Goal: Transaction & Acquisition: Purchase product/service

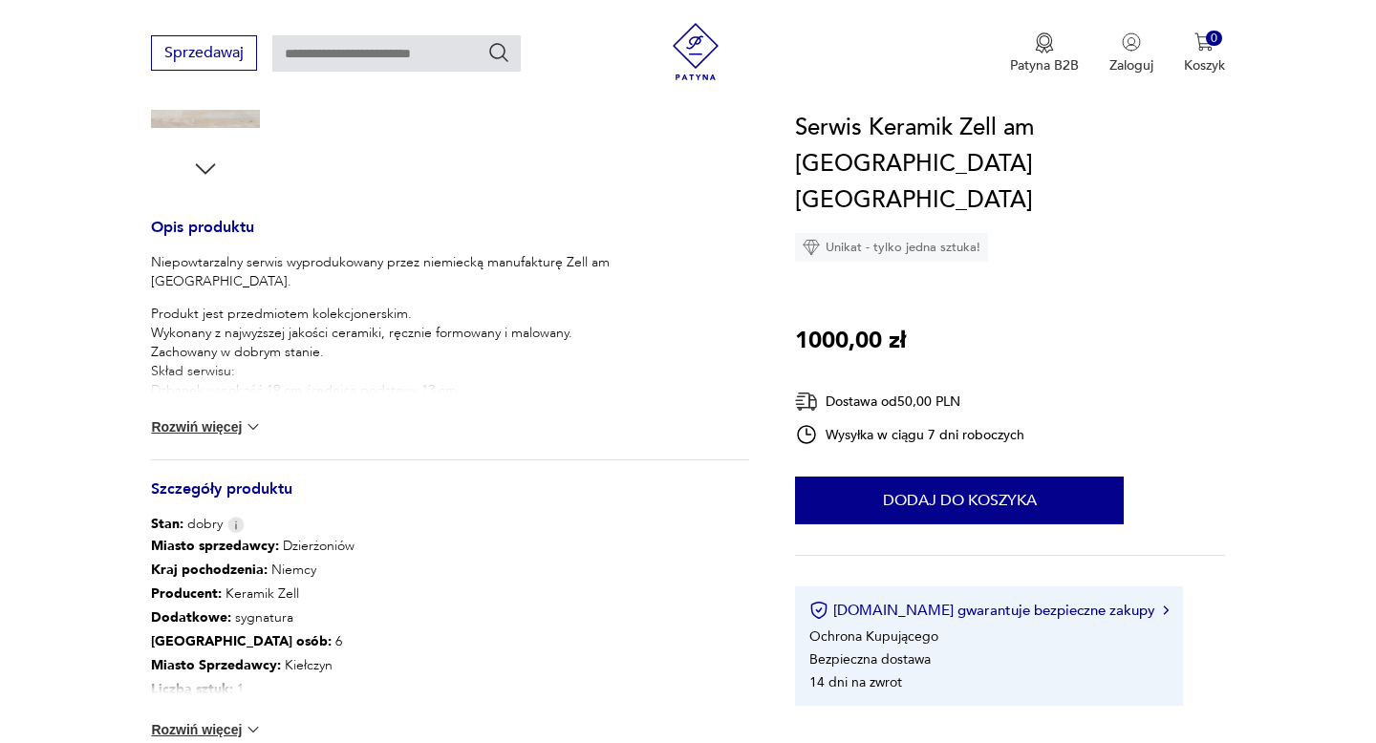
scroll to position [692, 0]
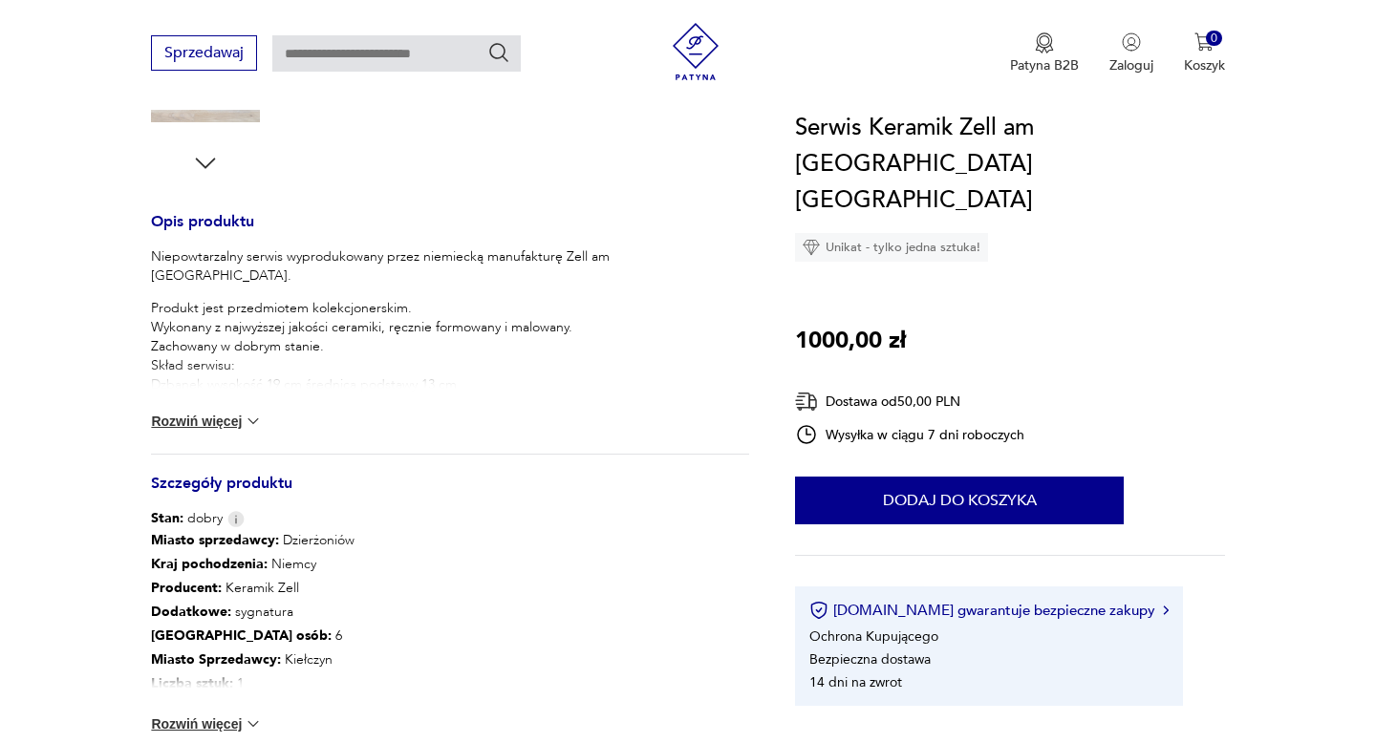
click at [223, 419] on button "Rozwiń więcej" at bounding box center [206, 421] width 111 height 19
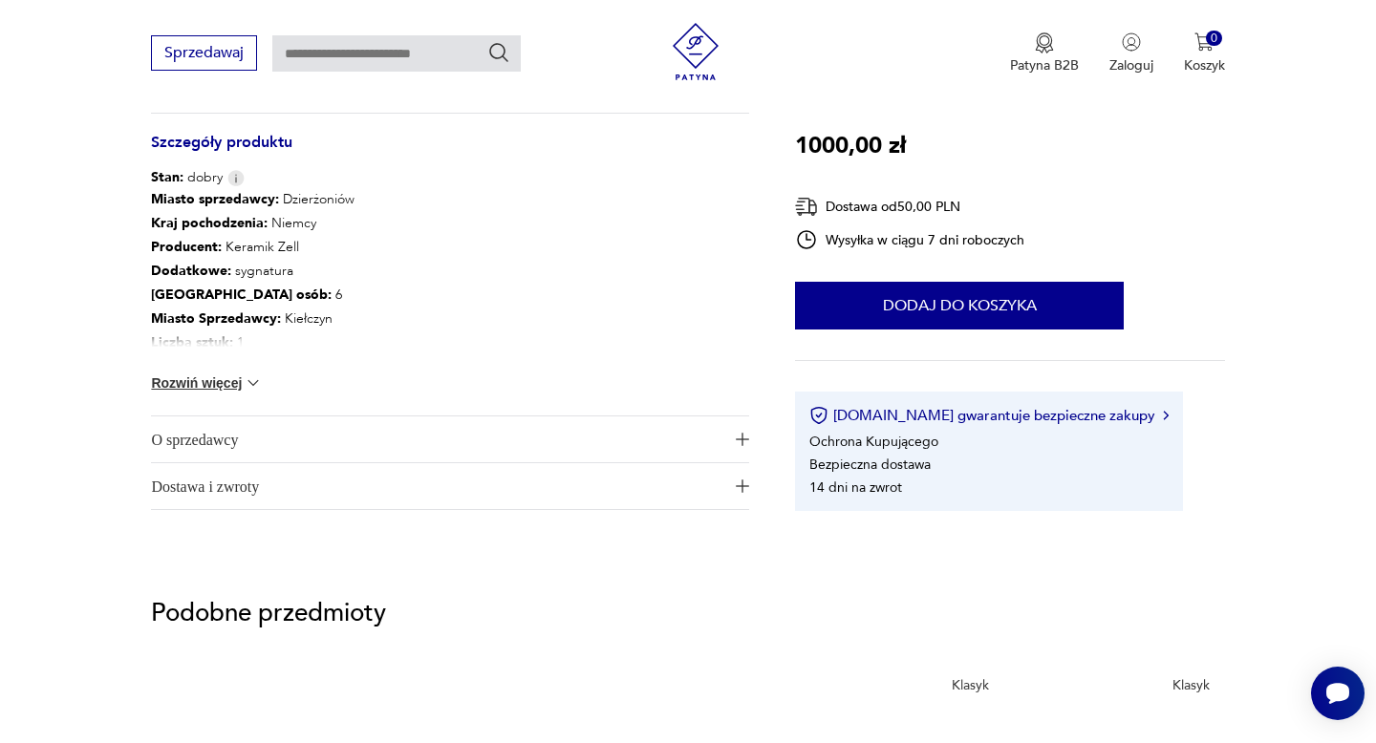
scroll to position [1235, 0]
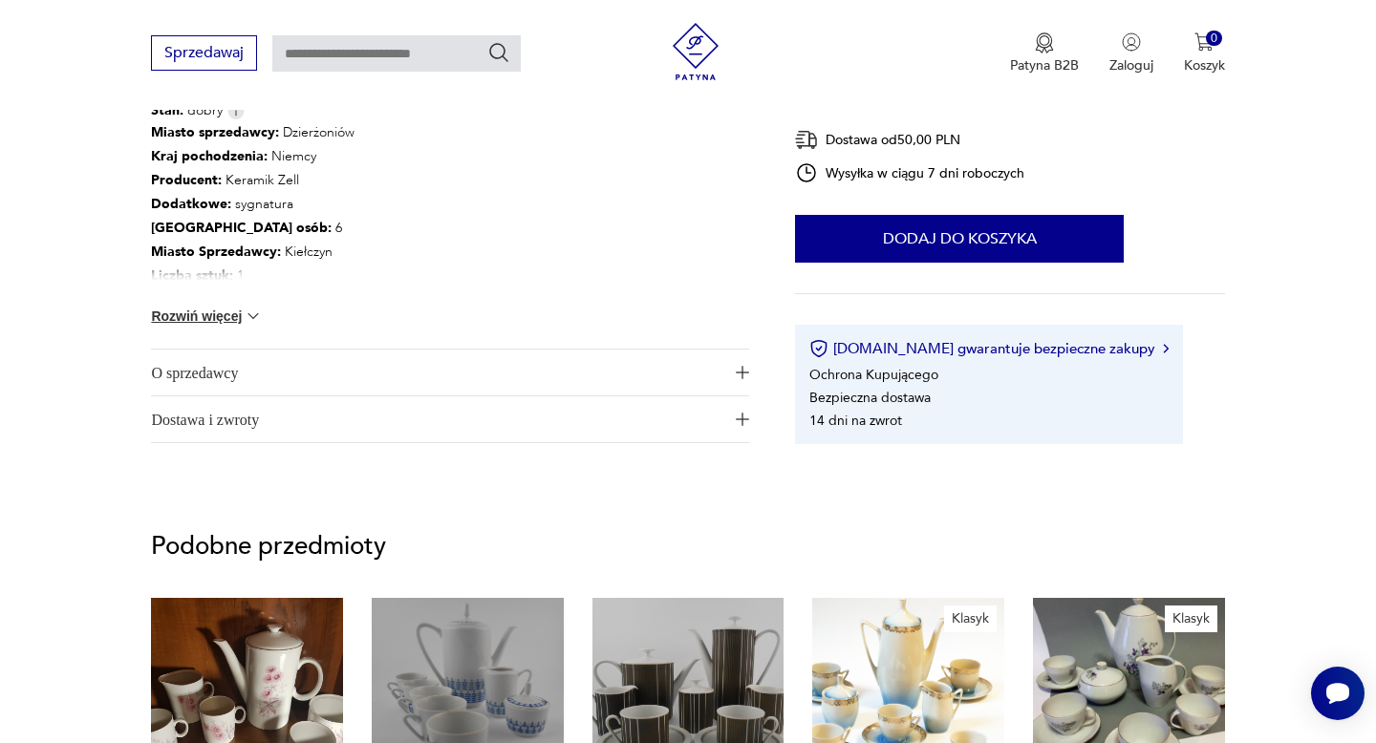
click at [215, 315] on button "Rozwiń więcej" at bounding box center [206, 316] width 111 height 19
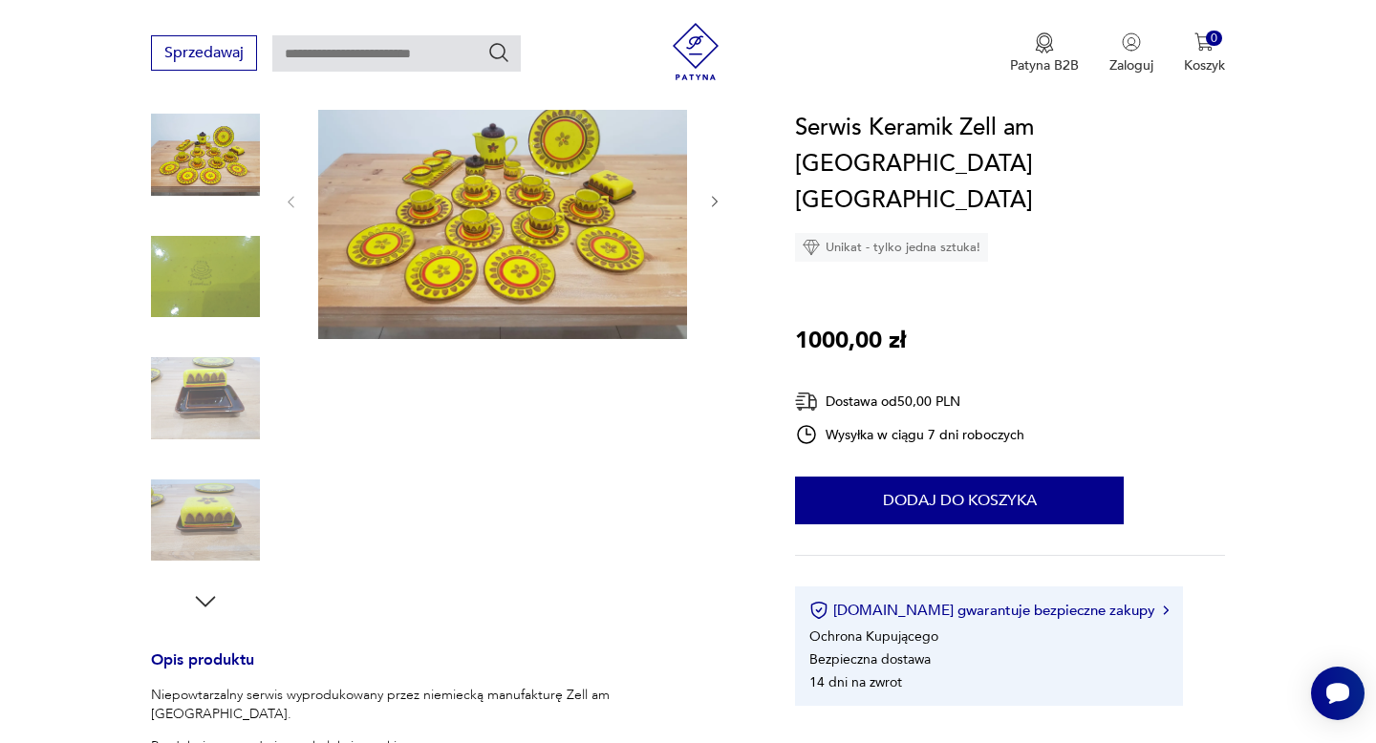
scroll to position [0, 0]
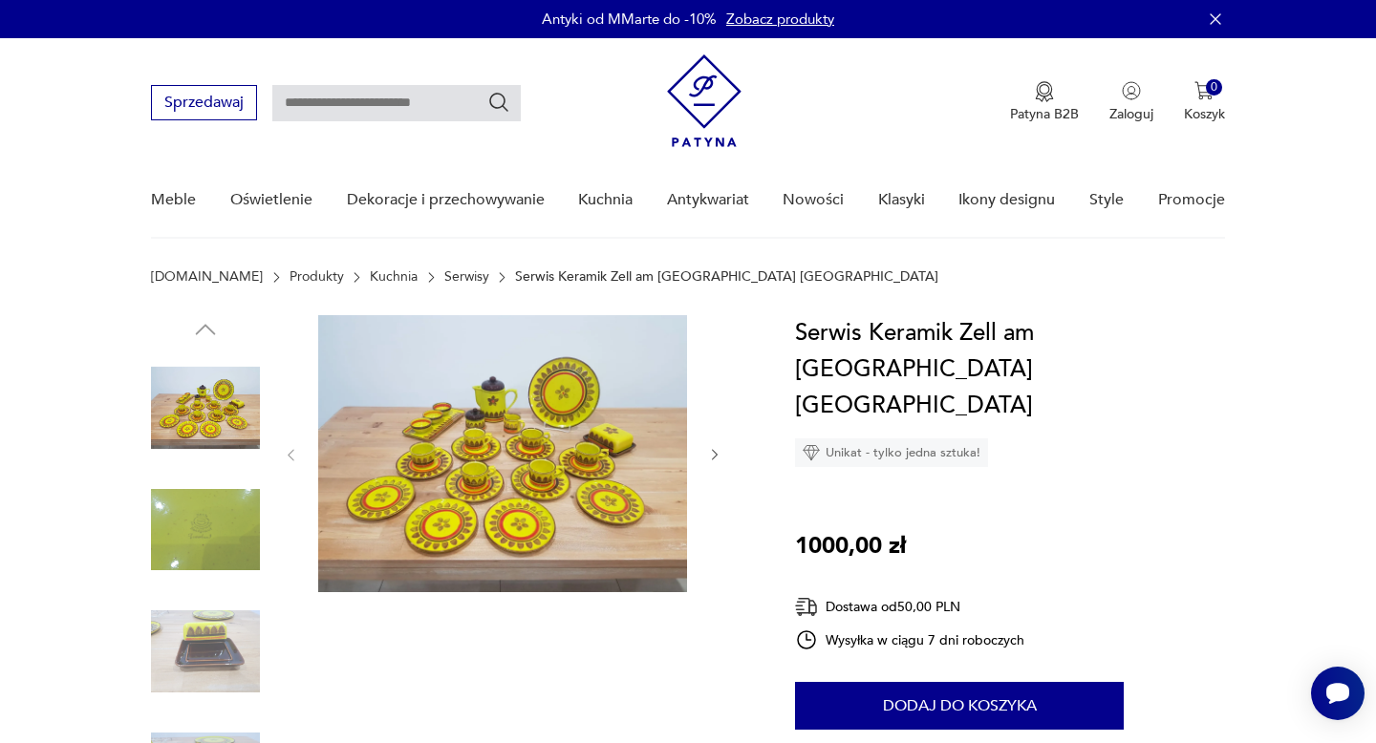
click at [357, 105] on input "text" at bounding box center [396, 103] width 248 height 36
type input "****"
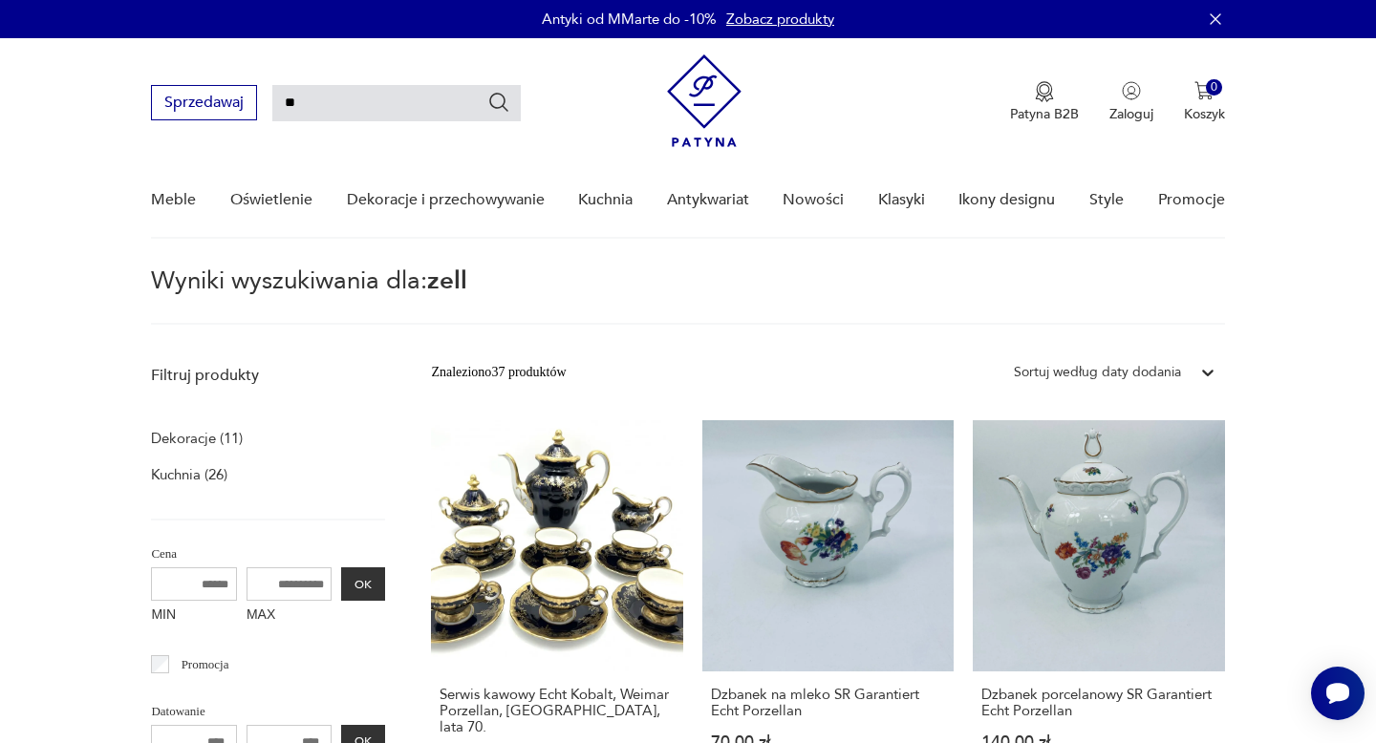
type input "*"
drag, startPoint x: 336, startPoint y: 103, endPoint x: 273, endPoint y: 102, distance: 63.1
click at [273, 102] on input "**********" at bounding box center [396, 103] width 248 height 36
type input "**********"
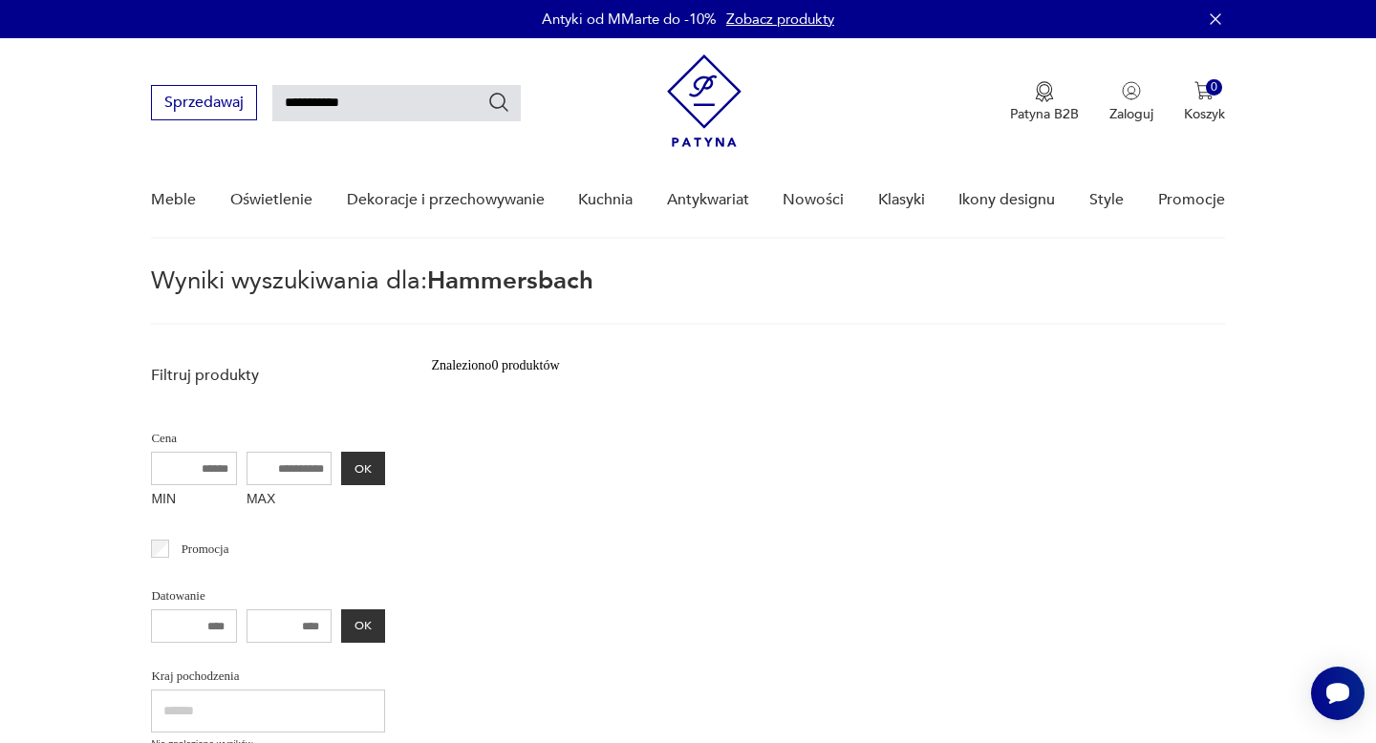
drag, startPoint x: 378, startPoint y: 104, endPoint x: 271, endPoint y: 100, distance: 107.1
click at [271, 100] on div "**********" at bounding box center [336, 102] width 370 height 35
type input "****"
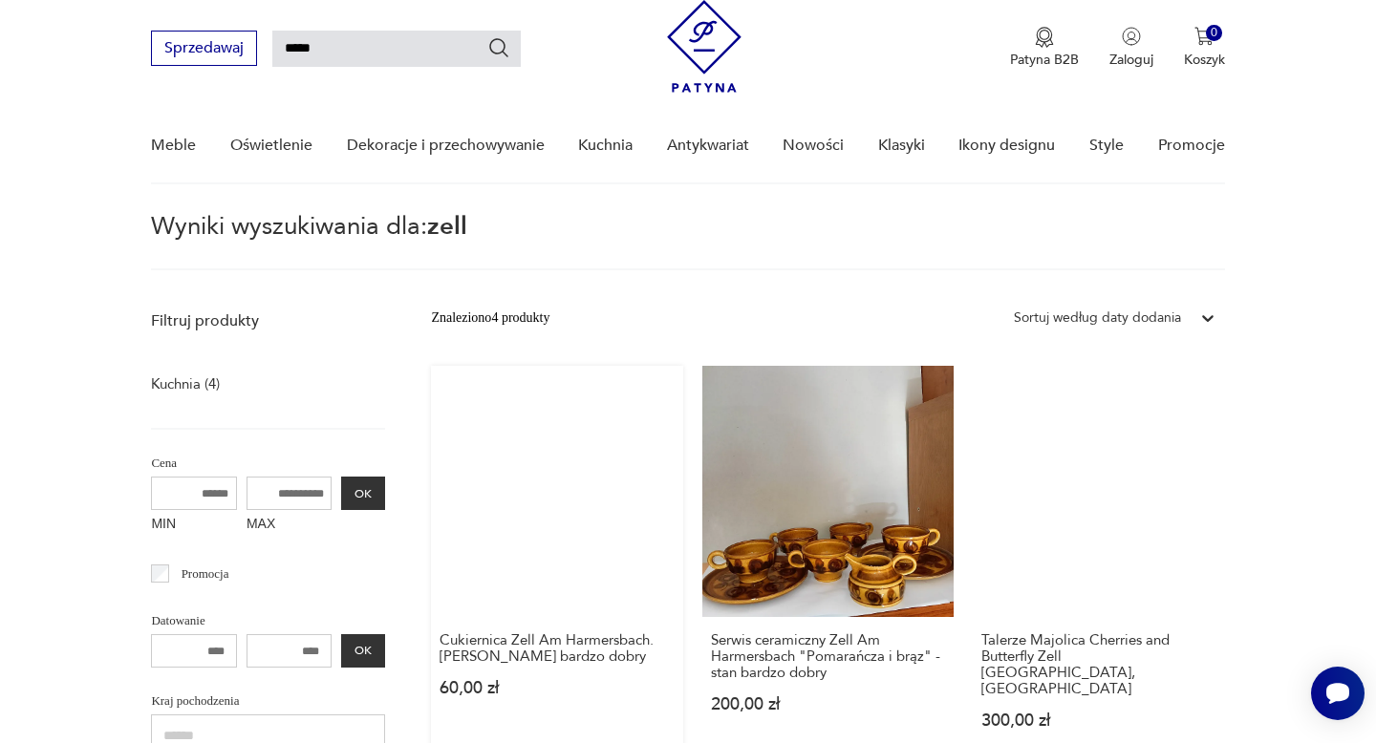
scroll to position [210, 0]
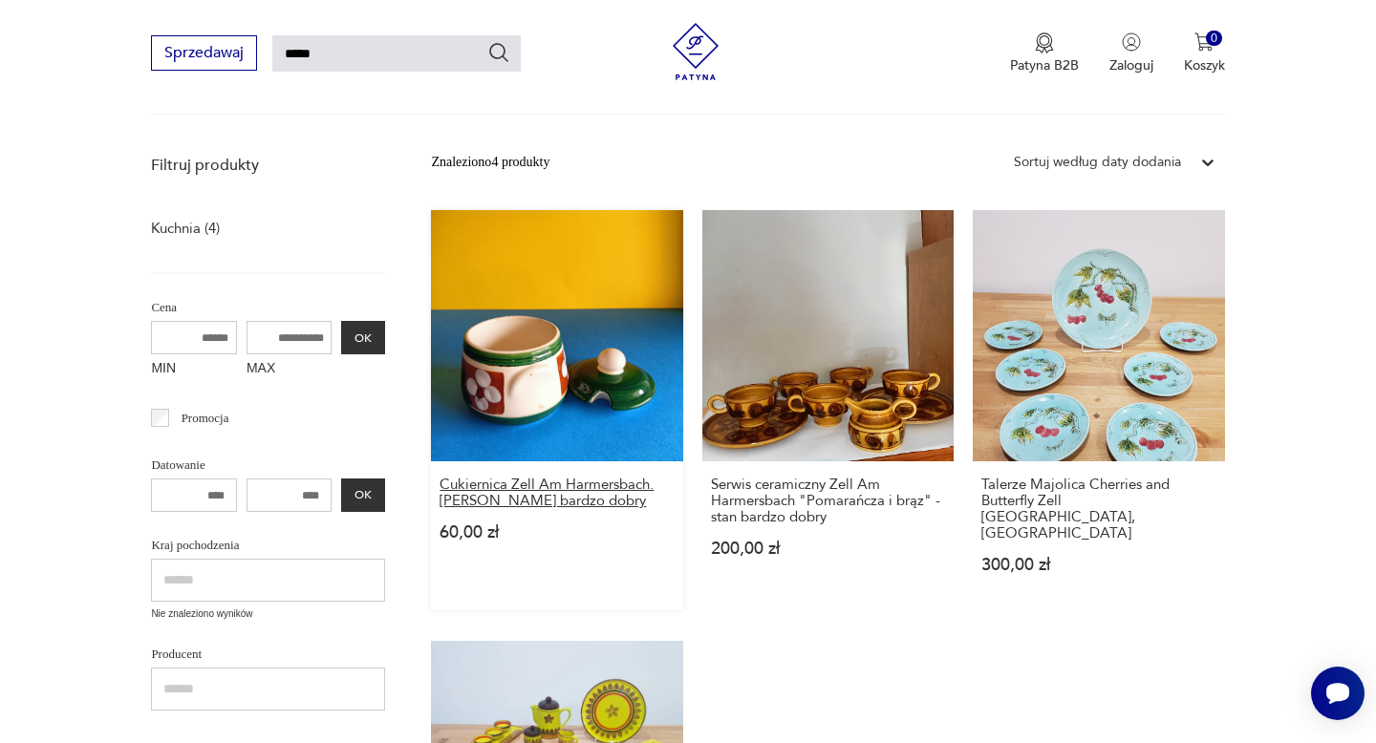
click at [495, 484] on h3 "Cukiernica Zell Am Harmersbach. [PERSON_NAME] bardzo dobry" at bounding box center [556, 493] width 234 height 32
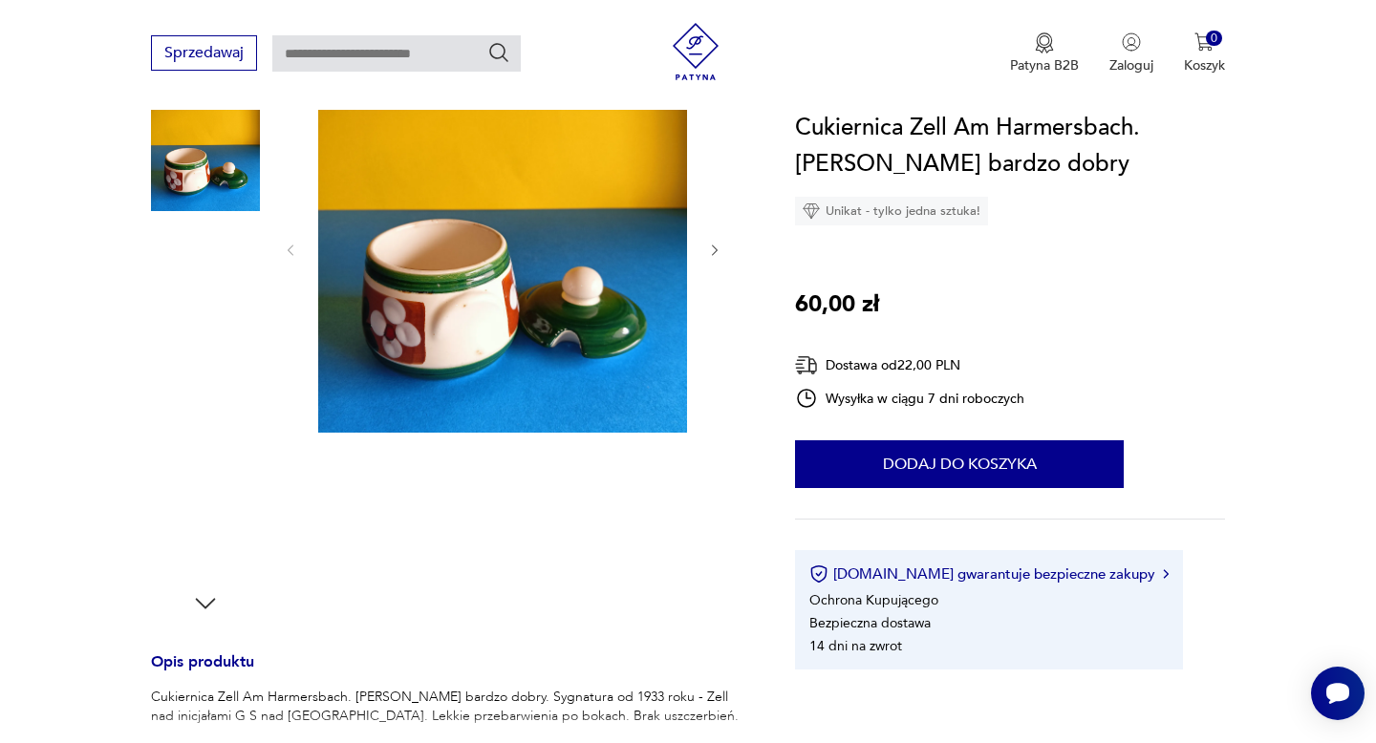
scroll to position [246, 0]
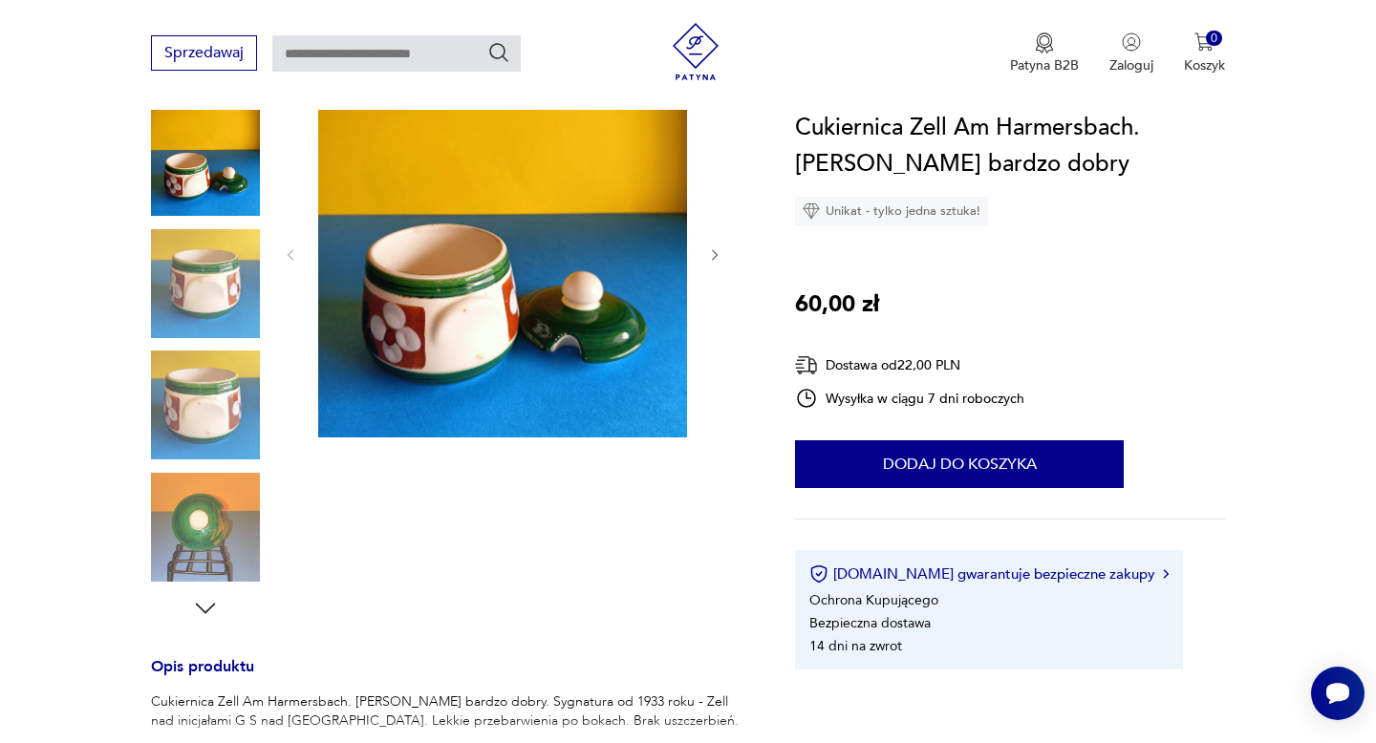
click at [203, 606] on icon "button" at bounding box center [205, 608] width 29 height 29
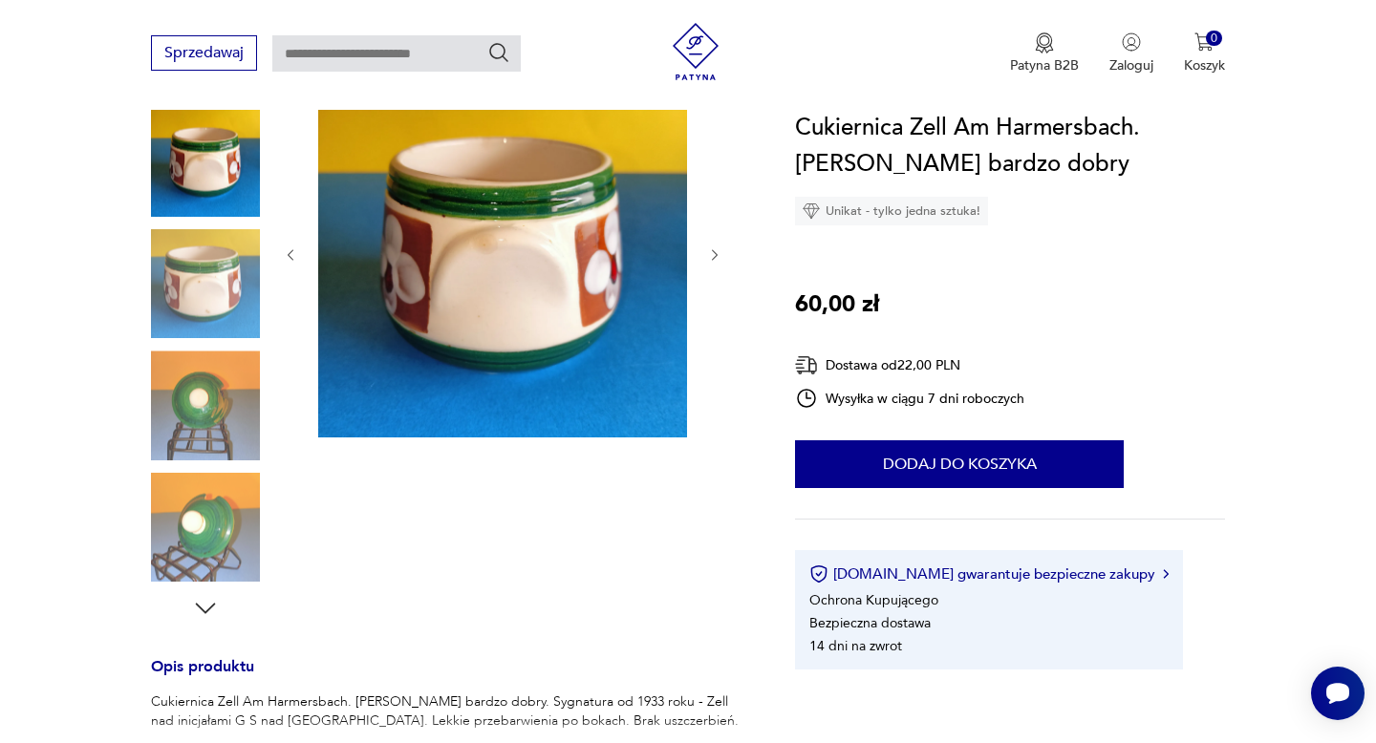
click at [203, 606] on icon "button" at bounding box center [205, 608] width 29 height 29
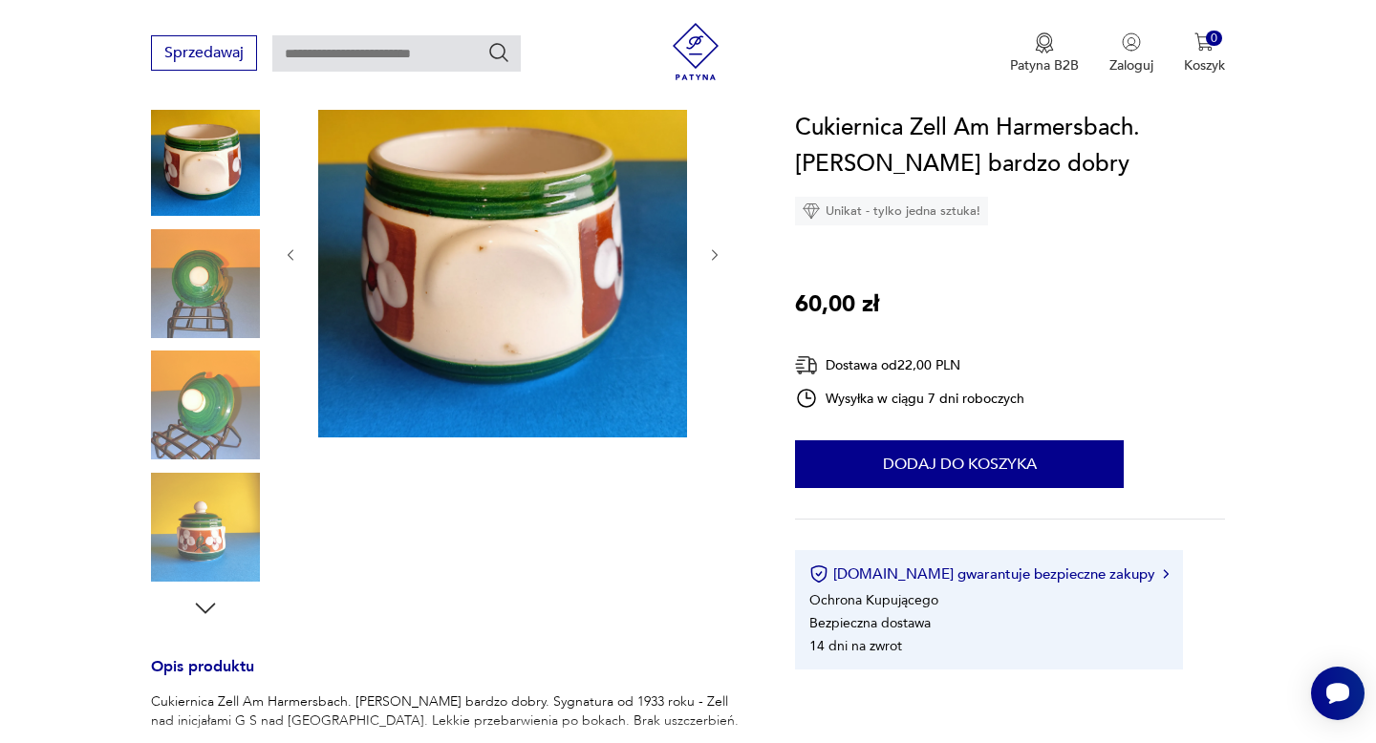
click at [203, 606] on icon "button" at bounding box center [205, 608] width 29 height 29
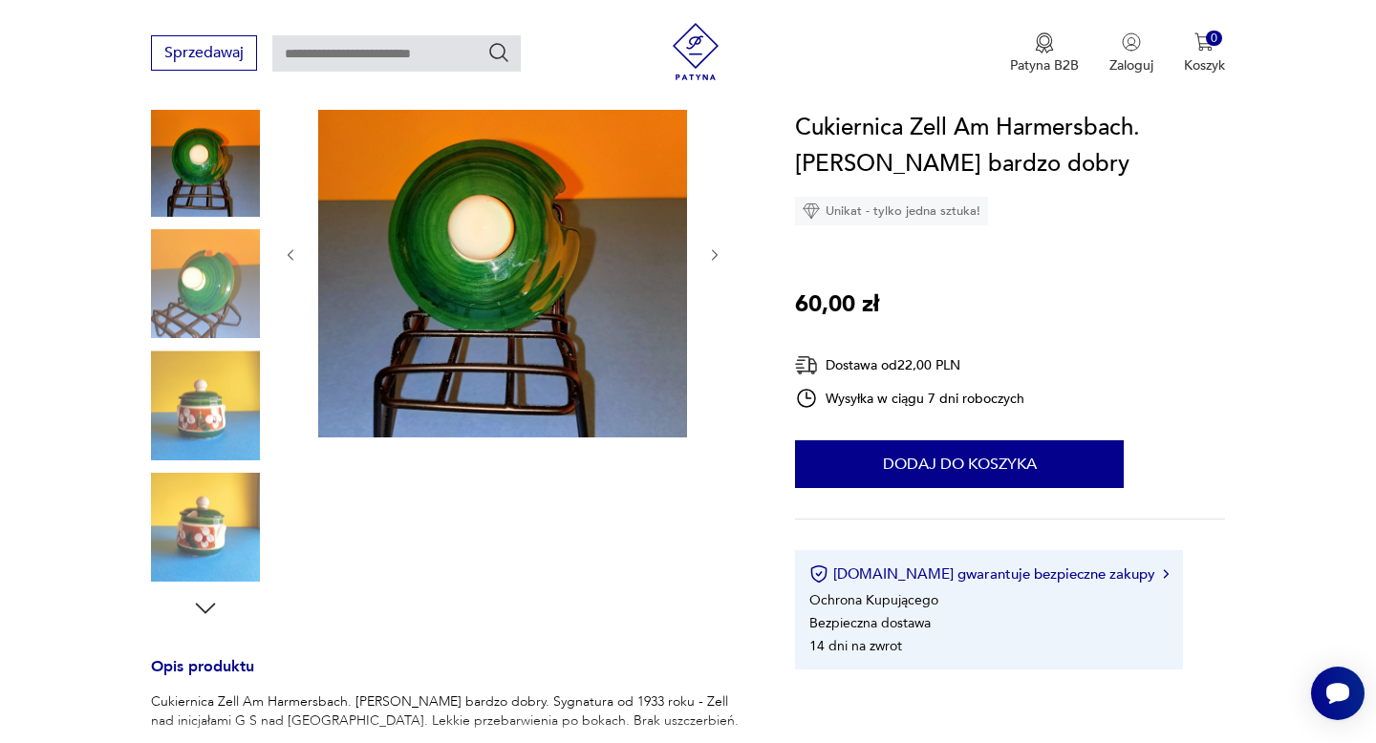
click at [203, 606] on icon "button" at bounding box center [205, 608] width 29 height 29
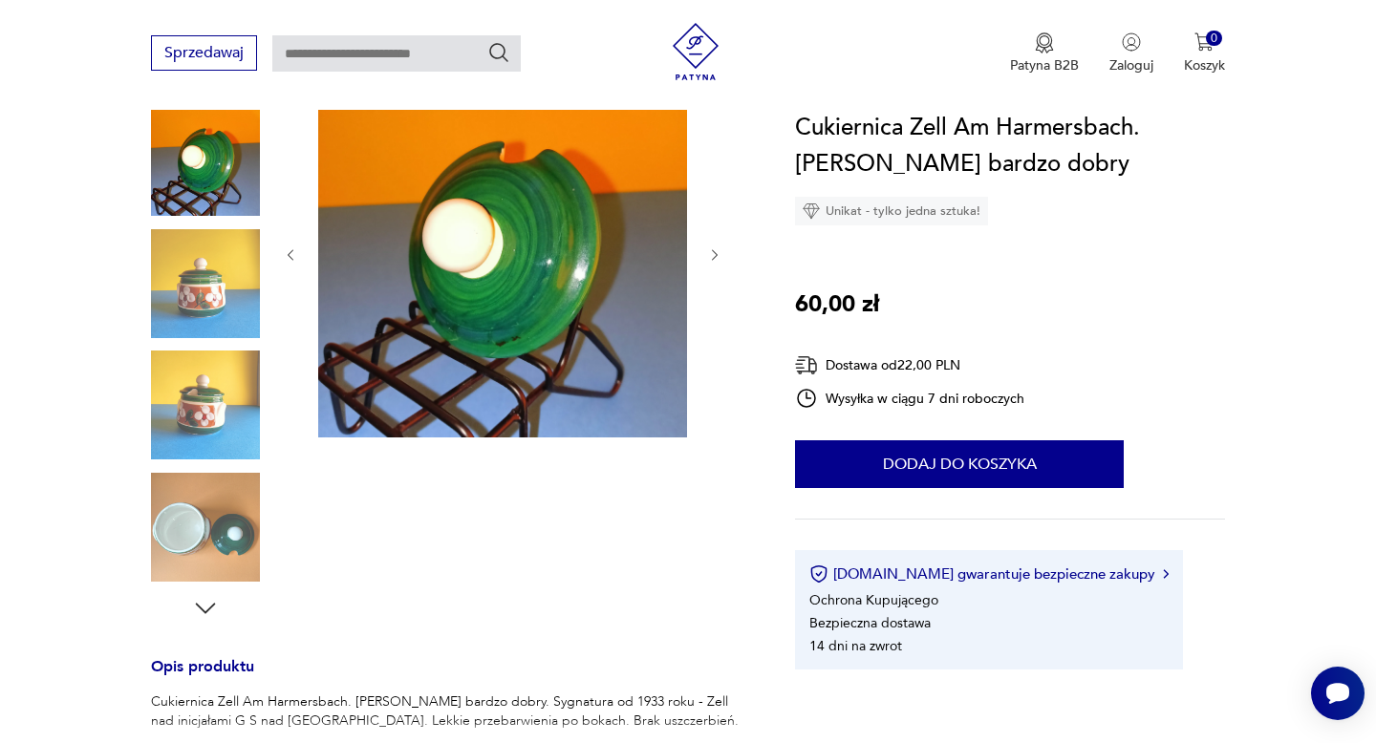
click at [203, 606] on icon "button" at bounding box center [205, 608] width 29 height 29
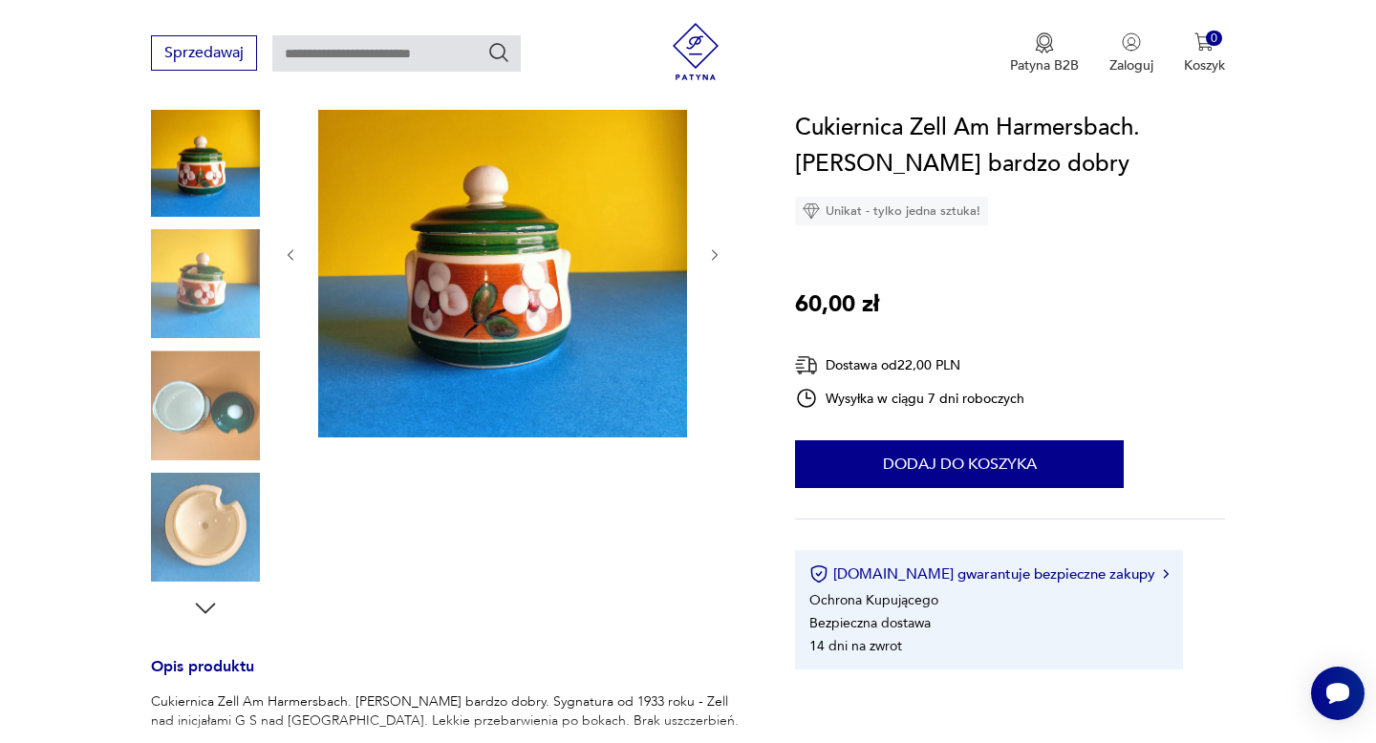
click at [204, 606] on icon "button" at bounding box center [205, 608] width 29 height 29
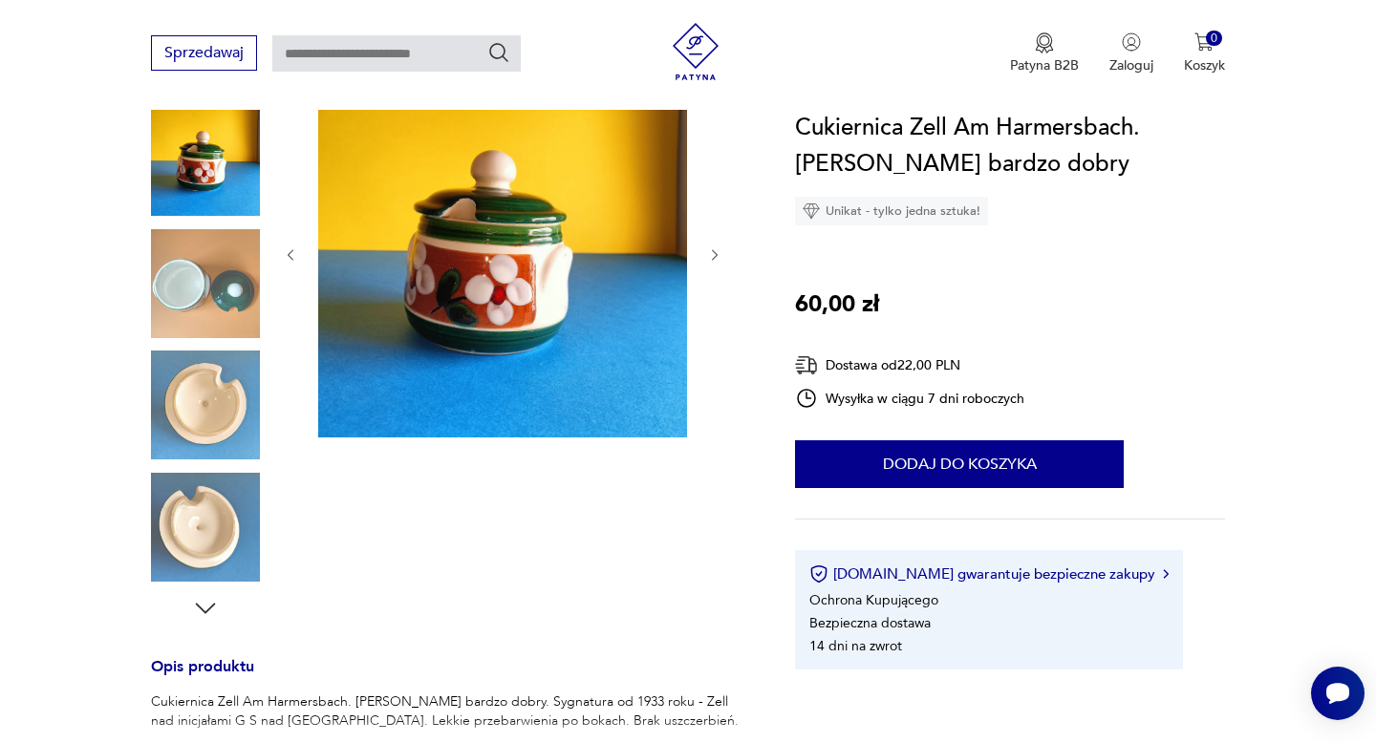
click at [204, 606] on icon "button" at bounding box center [205, 608] width 29 height 29
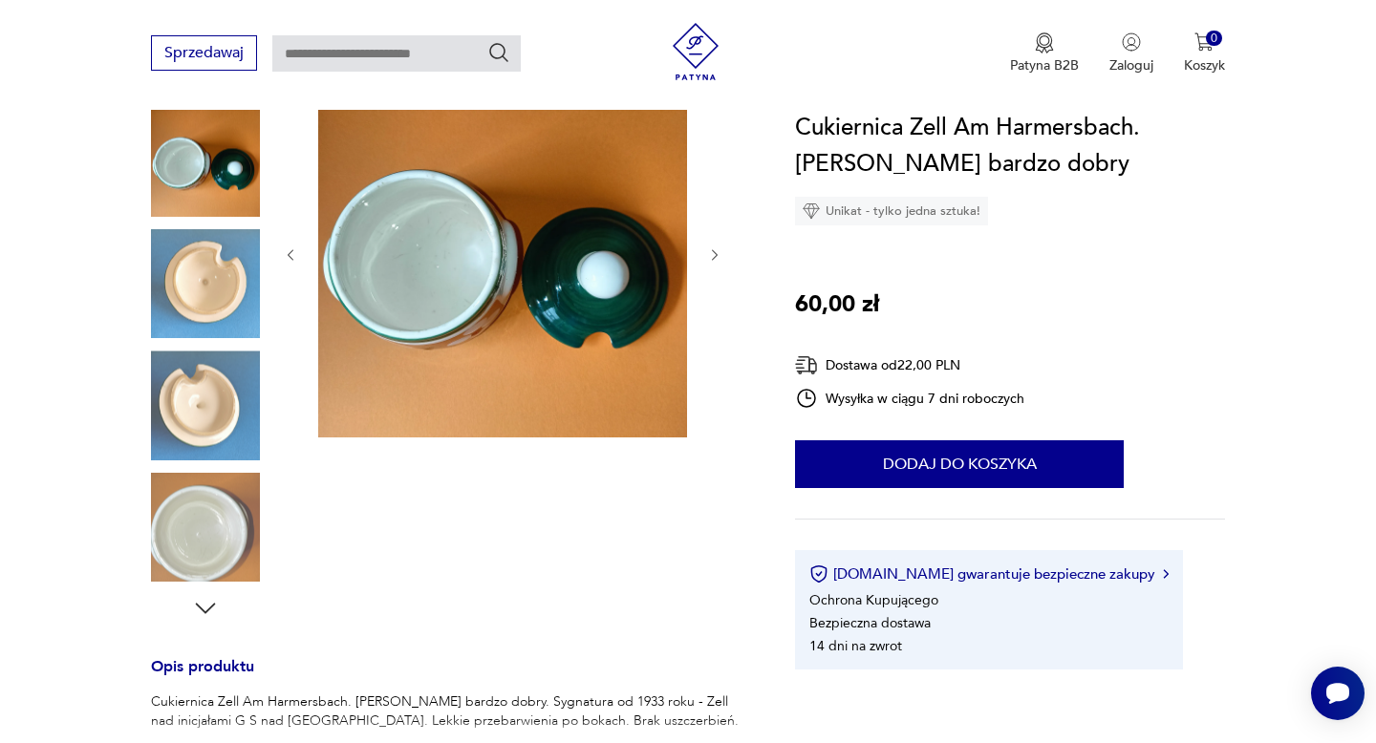
click at [204, 606] on icon "button" at bounding box center [205, 608] width 29 height 29
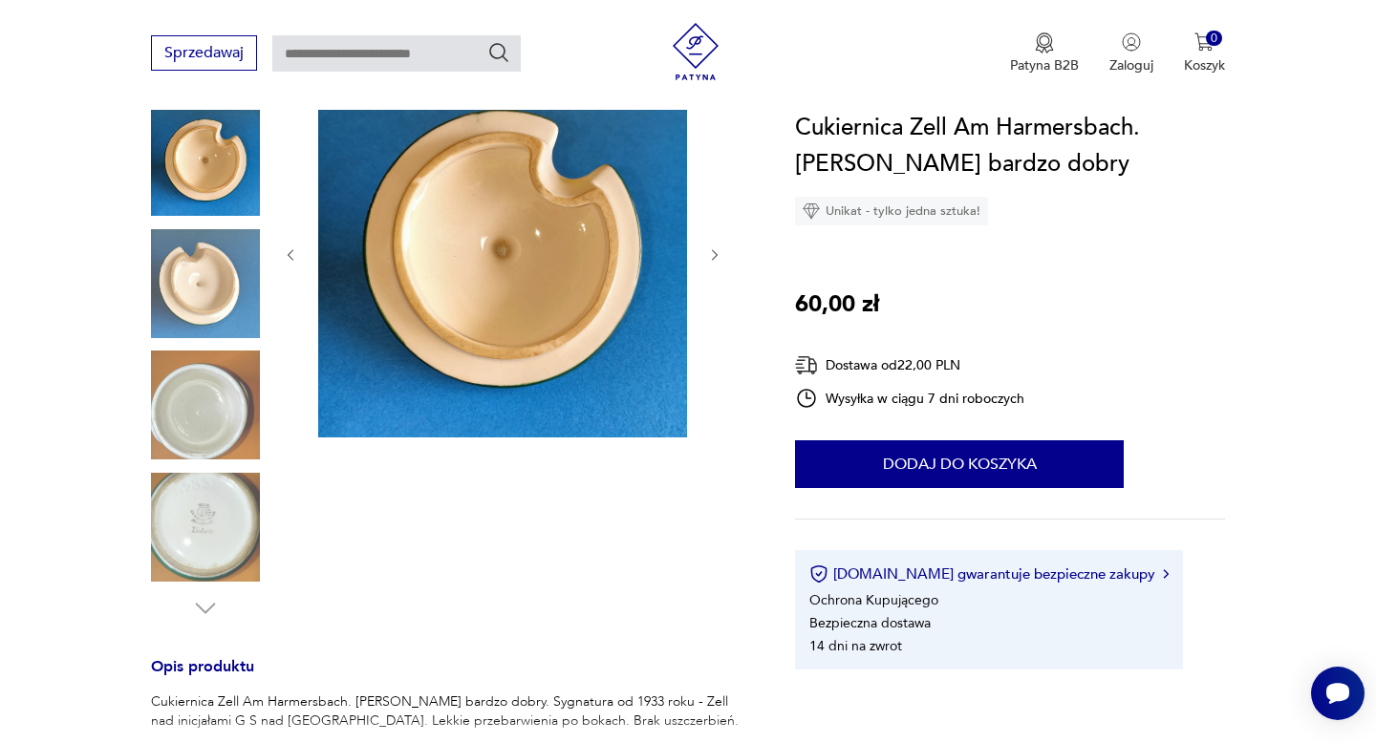
click at [203, 544] on img at bounding box center [205, 527] width 109 height 109
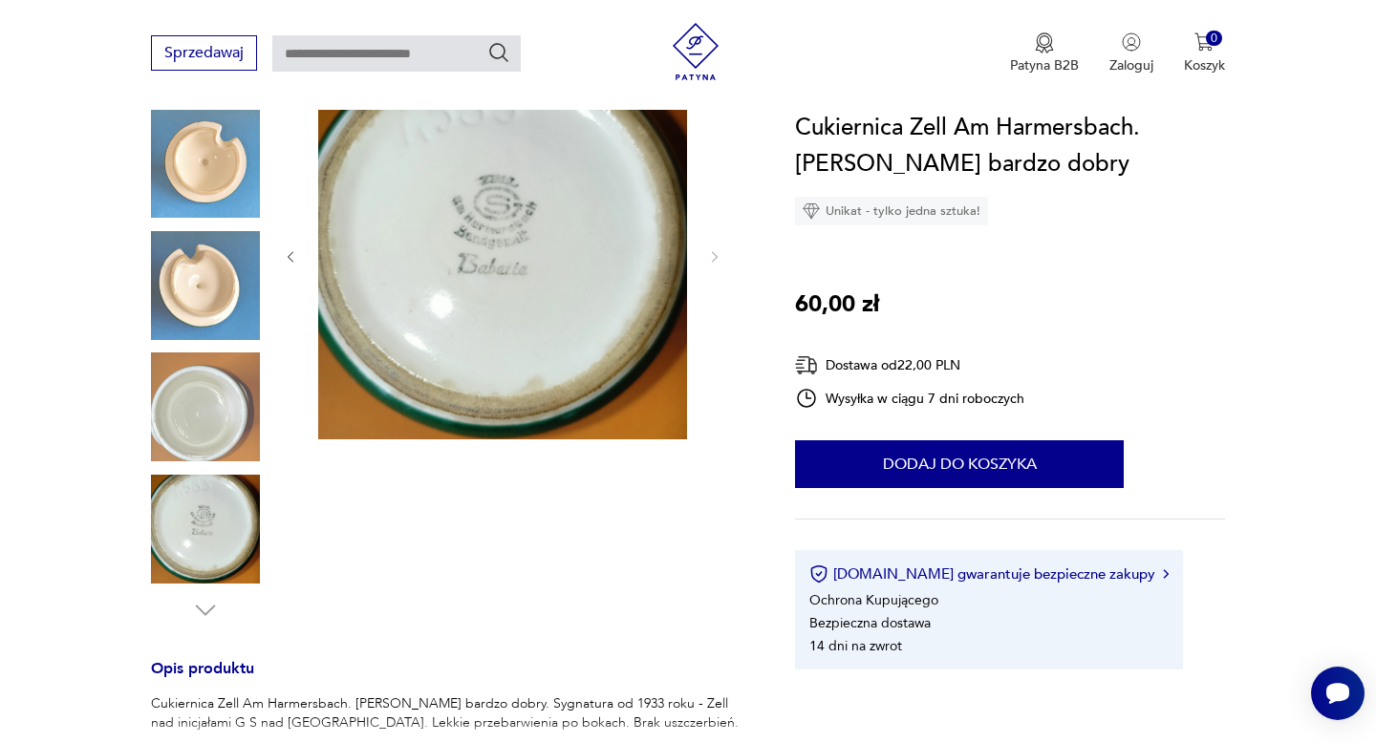
scroll to position [236, 0]
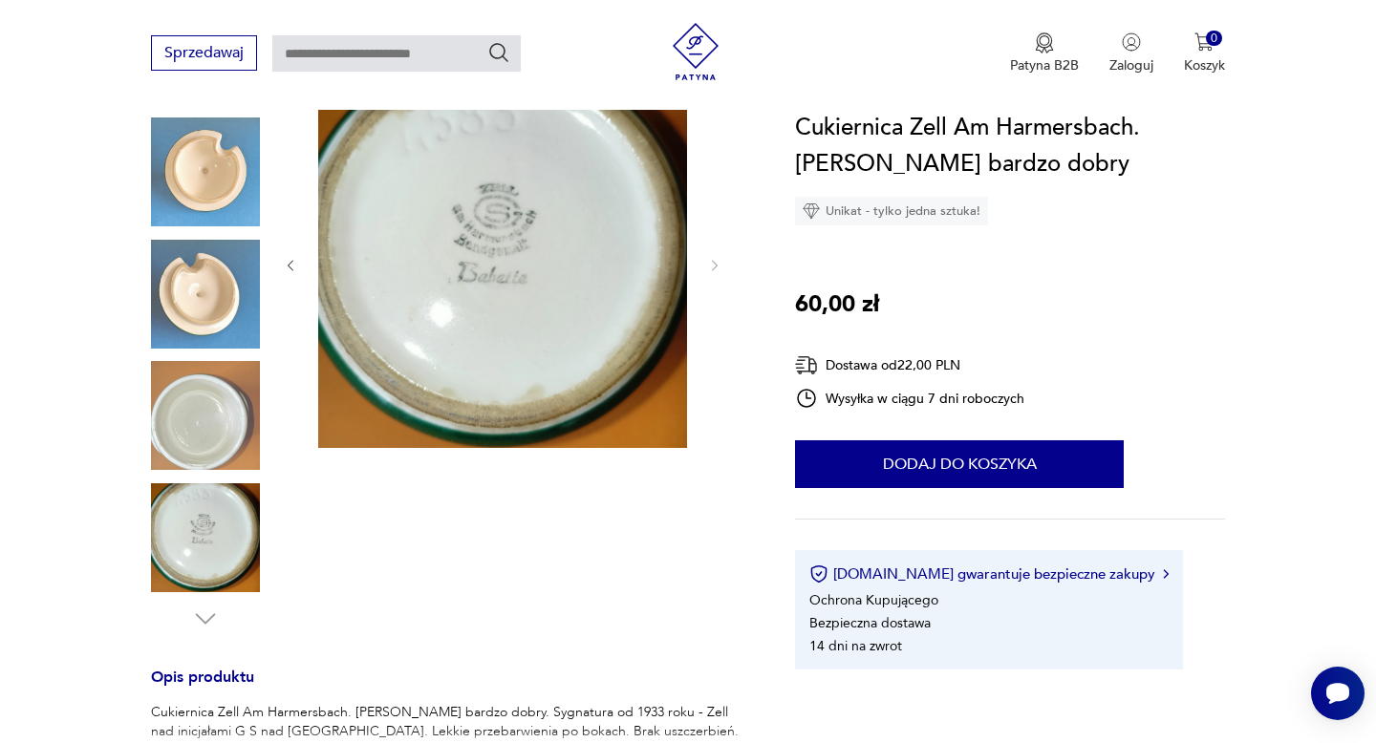
click at [218, 163] on img at bounding box center [205, 172] width 109 height 109
